Goal: Task Accomplishment & Management: Complete application form

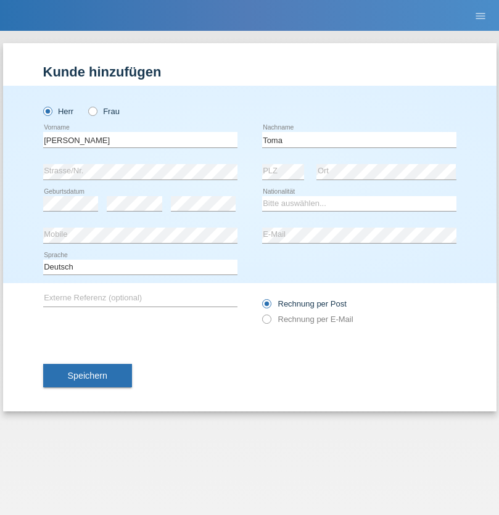
type input "Toma"
select select "OM"
select select "C"
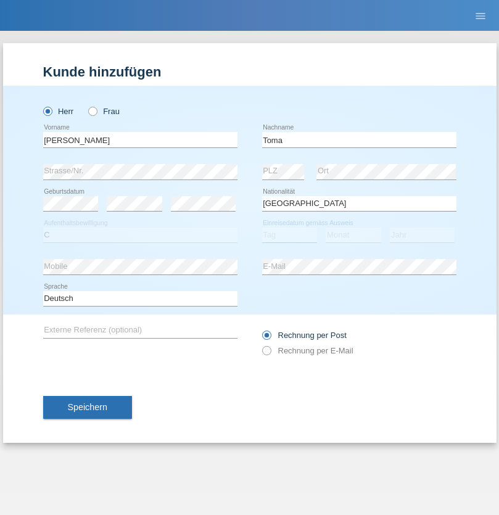
select select "18"
select select "12"
select select "2021"
